Goal: Task Accomplishment & Management: Use online tool/utility

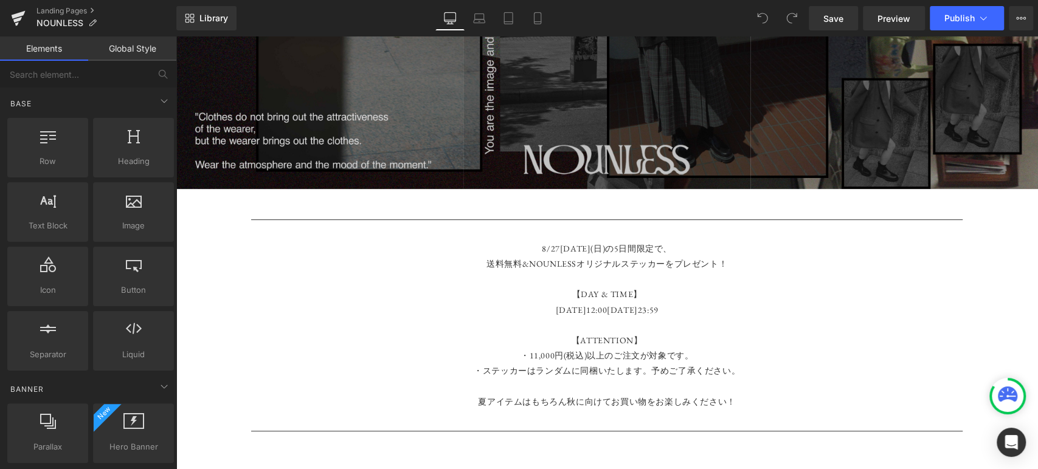
scroll to position [405, 0]
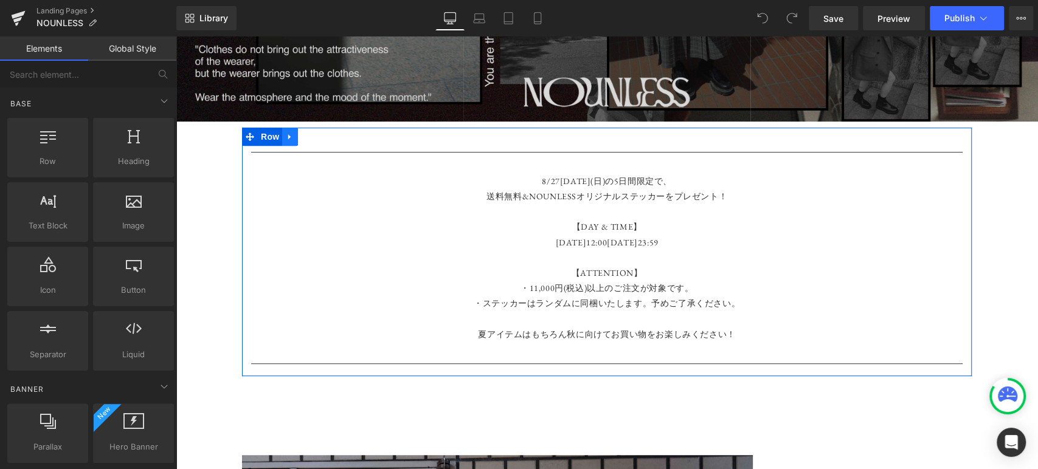
click at [287, 132] on icon at bounding box center [290, 136] width 9 height 9
click at [314, 135] on link at bounding box center [322, 137] width 16 height 18
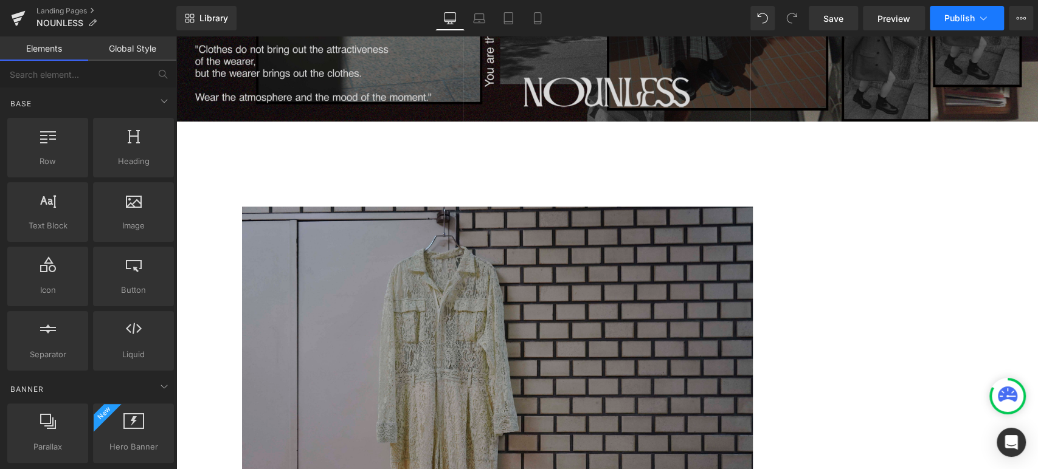
click at [990, 14] on button "Publish" at bounding box center [967, 18] width 74 height 24
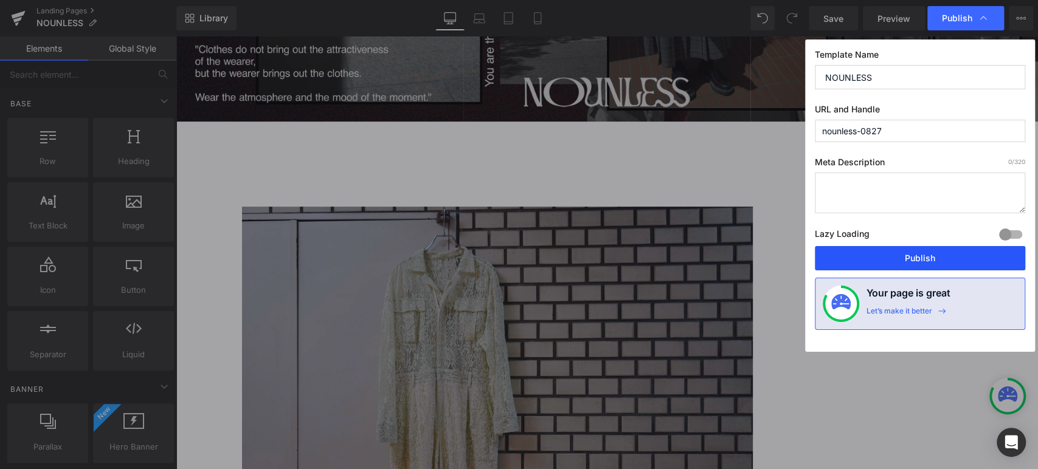
drag, startPoint x: 929, startPoint y: 258, endPoint x: 748, endPoint y: 220, distance: 184.6
click at [929, 258] on button "Publish" at bounding box center [920, 258] width 210 height 24
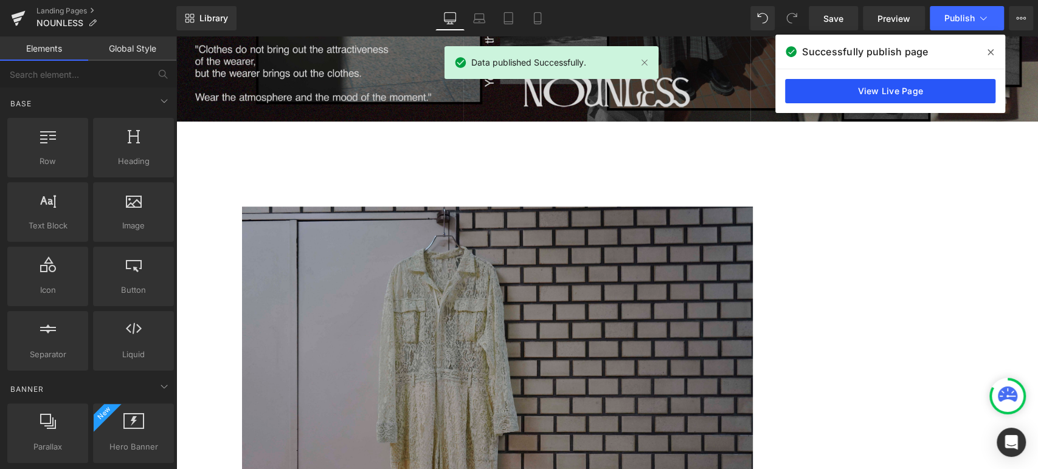
click at [972, 85] on link "View Live Page" at bounding box center [890, 91] width 210 height 24
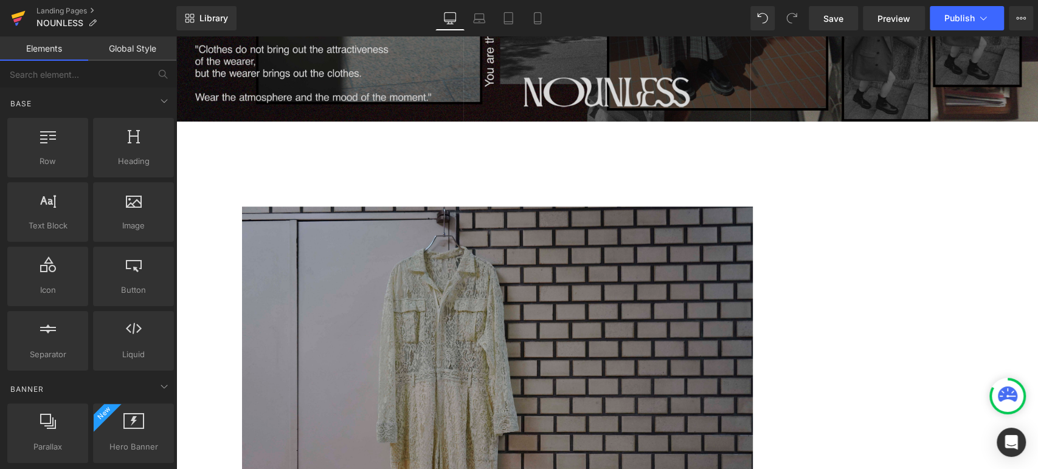
click at [19, 9] on icon at bounding box center [18, 18] width 15 height 30
